Goal: Information Seeking & Learning: Learn about a topic

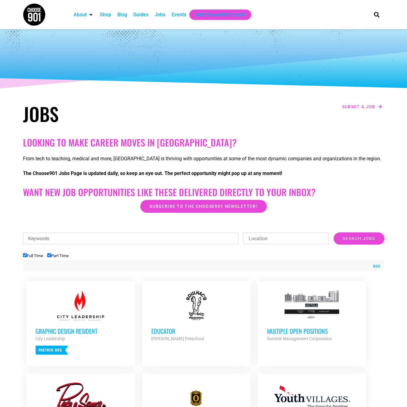
click at [51, 251] on li "Part Time" at bounding box center [59, 256] width 25 height 10
click at [51, 255] on input "Part Time" at bounding box center [49, 255] width 4 height 4
checkbox input "false"
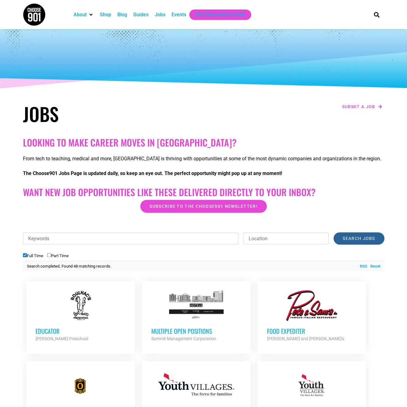
click at [359, 240] on input "Search Jobs" at bounding box center [359, 238] width 51 height 12
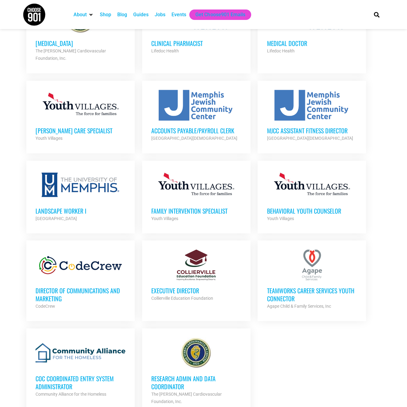
scroll to position [460, 0]
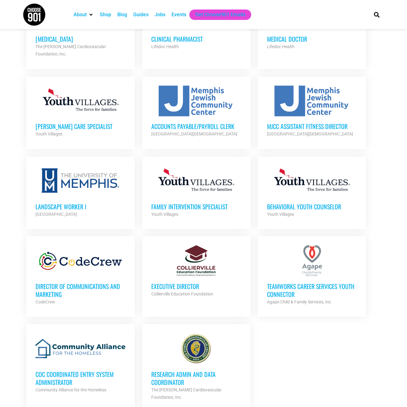
click at [78, 282] on h3 "Director of Communications and Marketing" at bounding box center [81, 290] width 90 height 16
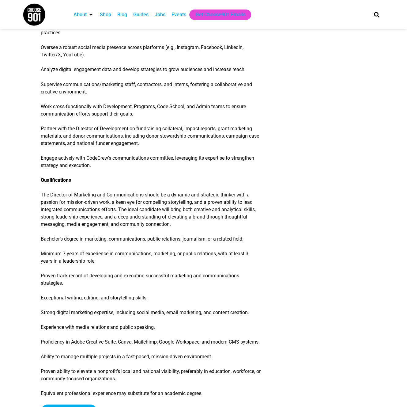
scroll to position [551, 0]
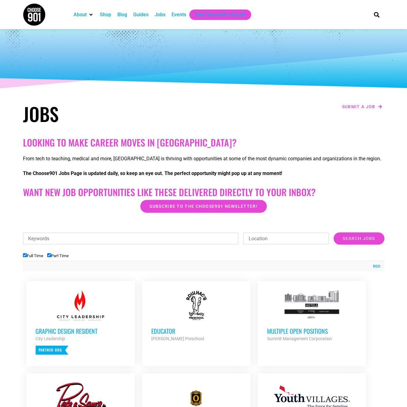
click at [55, 255] on label "Part Time" at bounding box center [57, 255] width 21 height 5
click at [51, 255] on input "Part Time" at bounding box center [49, 255] width 4 height 4
checkbox input "false"
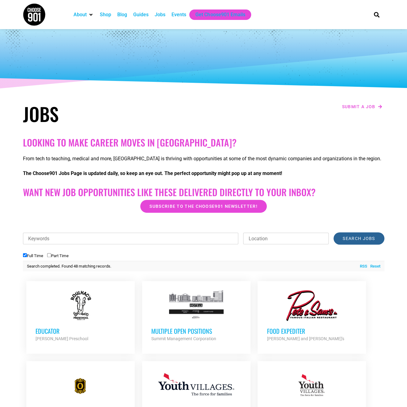
click at [345, 244] on input "Search Jobs" at bounding box center [359, 238] width 51 height 12
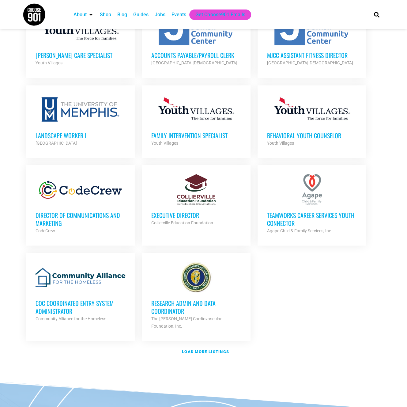
scroll to position [613, 0]
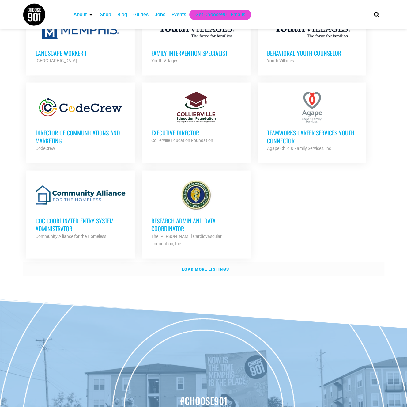
click at [198, 262] on link "Load more listings" at bounding box center [203, 269] width 361 height 14
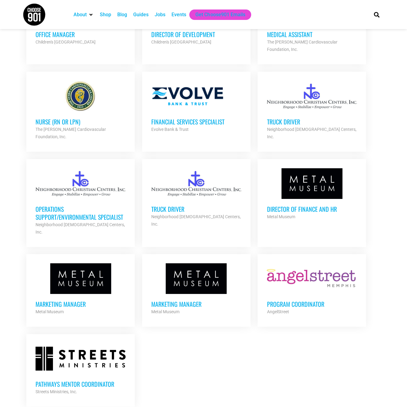
scroll to position [1103, 0]
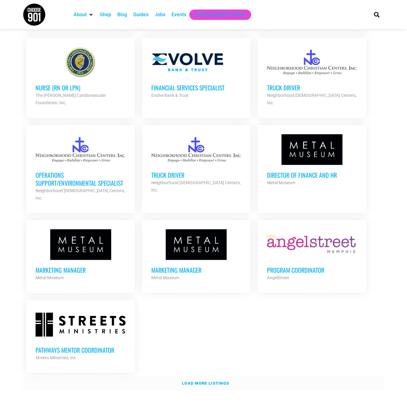
click at [205, 381] on strong "Load more listings" at bounding box center [205, 383] width 47 height 5
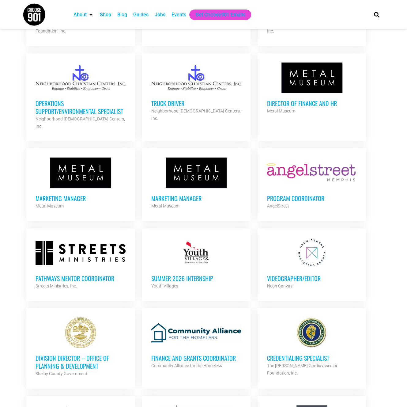
scroll to position [1167, 0]
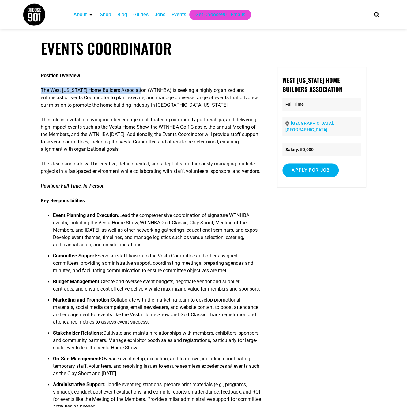
drag, startPoint x: 141, startPoint y: 92, endPoint x: 42, endPoint y: 92, distance: 99.6
click at [42, 92] on p "The West Tennessee Home Builders Association (WTNHBA) is seeking a highly organ…" at bounding box center [151, 98] width 220 height 22
copy p "The West Tennessee Home Builders Associatio"
click at [233, 86] on div "Position Overview The West Tennessee Home Builders Association (WTNHBA) is seek…" at bounding box center [151, 415] width 220 height 696
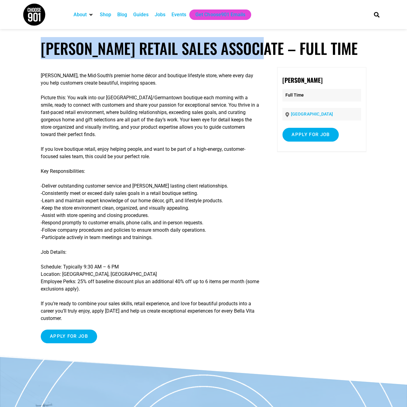
drag, startPoint x: 43, startPoint y: 55, endPoint x: 254, endPoint y: 55, distance: 210.1
click at [254, 55] on h1 "[PERSON_NAME] Retail Sales Associate – Full Time" at bounding box center [204, 48] width 326 height 18
copy h1 "[PERSON_NAME] Retail Sales Associate"
